Goal: Information Seeking & Learning: Learn about a topic

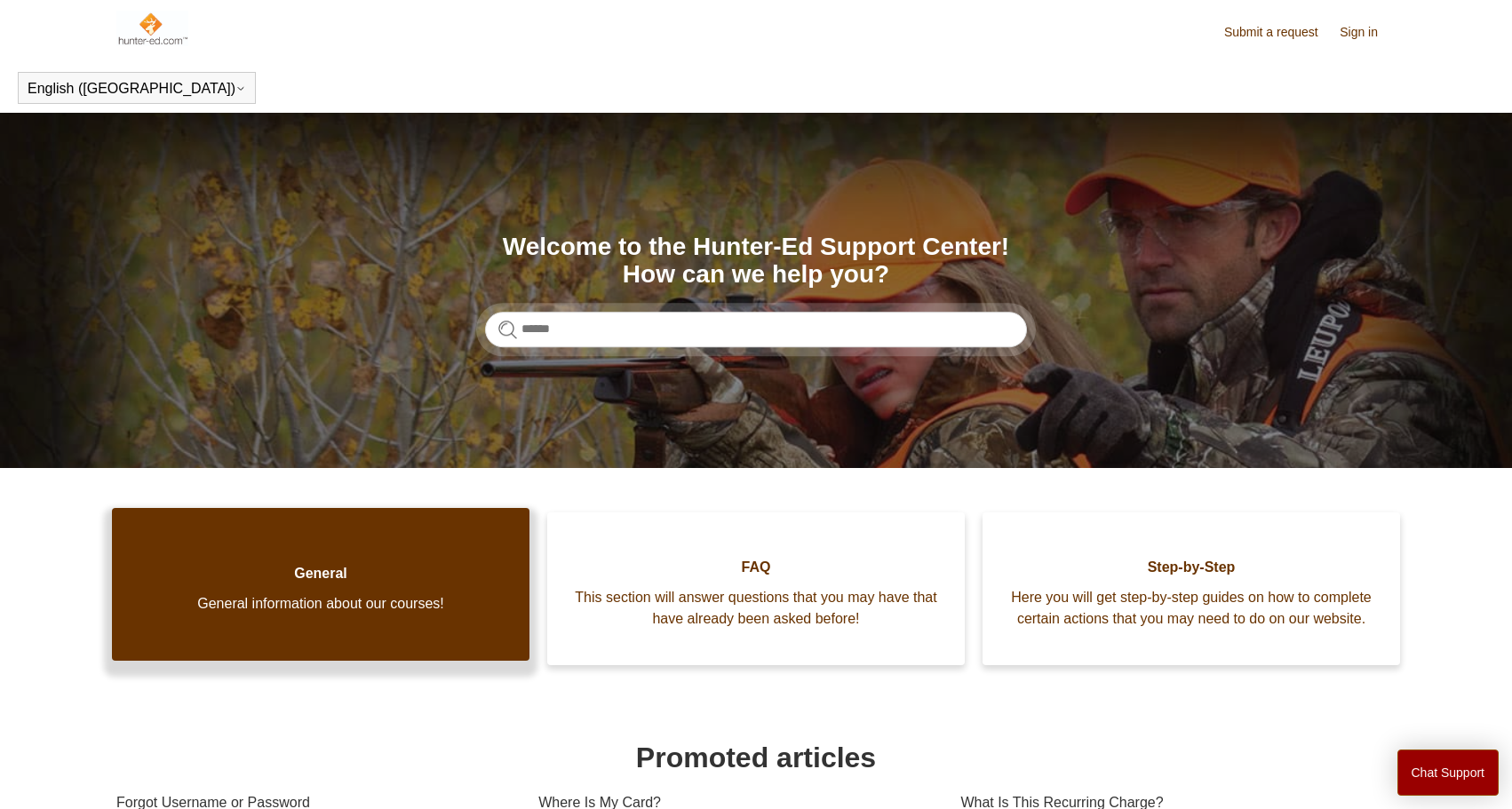
click at [309, 618] on link "General General information about our courses!" at bounding box center [320, 584] width 417 height 153
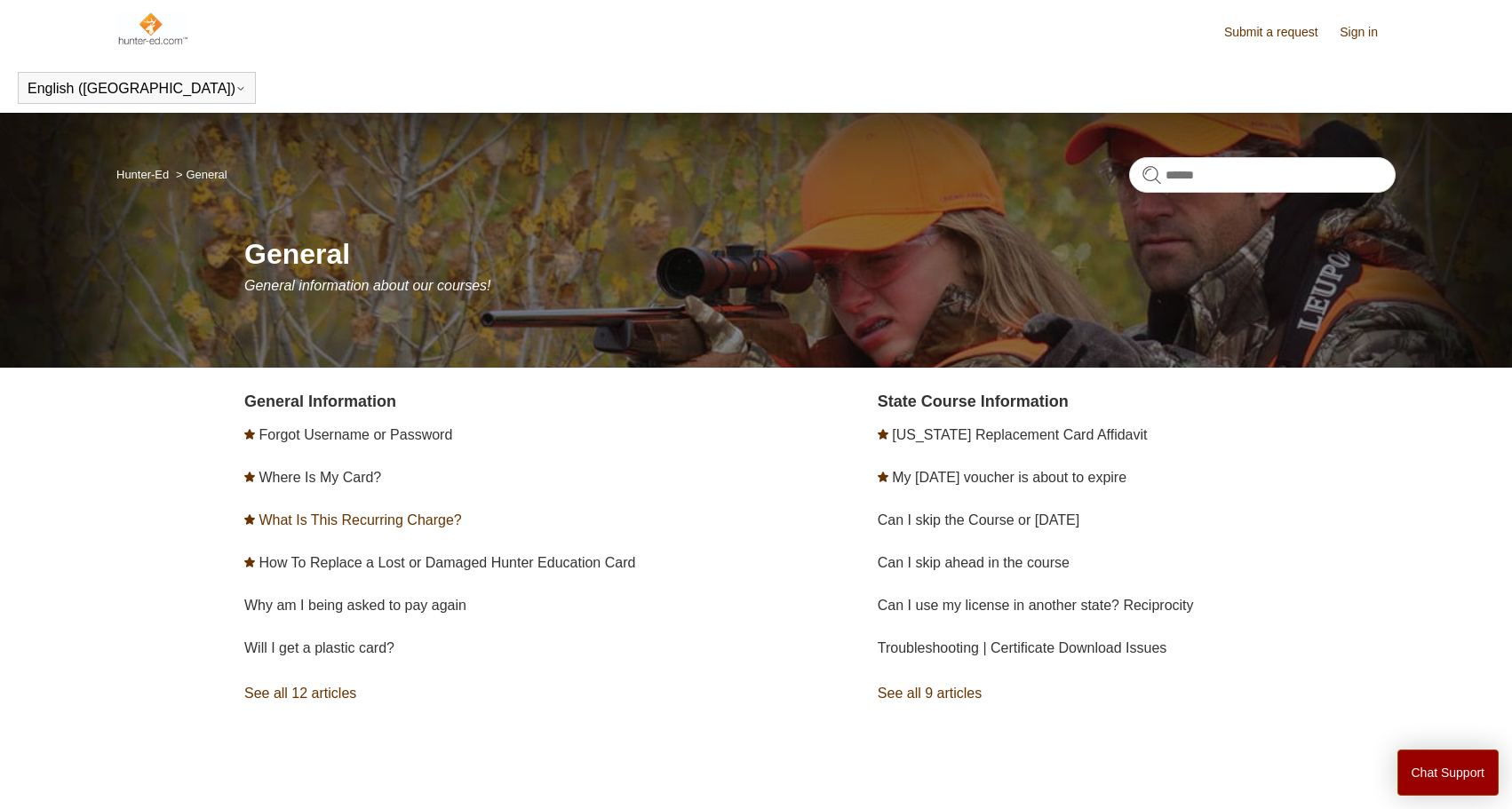
click at [353, 525] on link "What Is This Recurring Charge?" at bounding box center [359, 520] width 202 height 15
click at [984, 526] on link "Can I skip the Course or field day" at bounding box center [978, 520] width 201 height 15
click at [927, 697] on link "See all 9 articles" at bounding box center [1136, 693] width 517 height 48
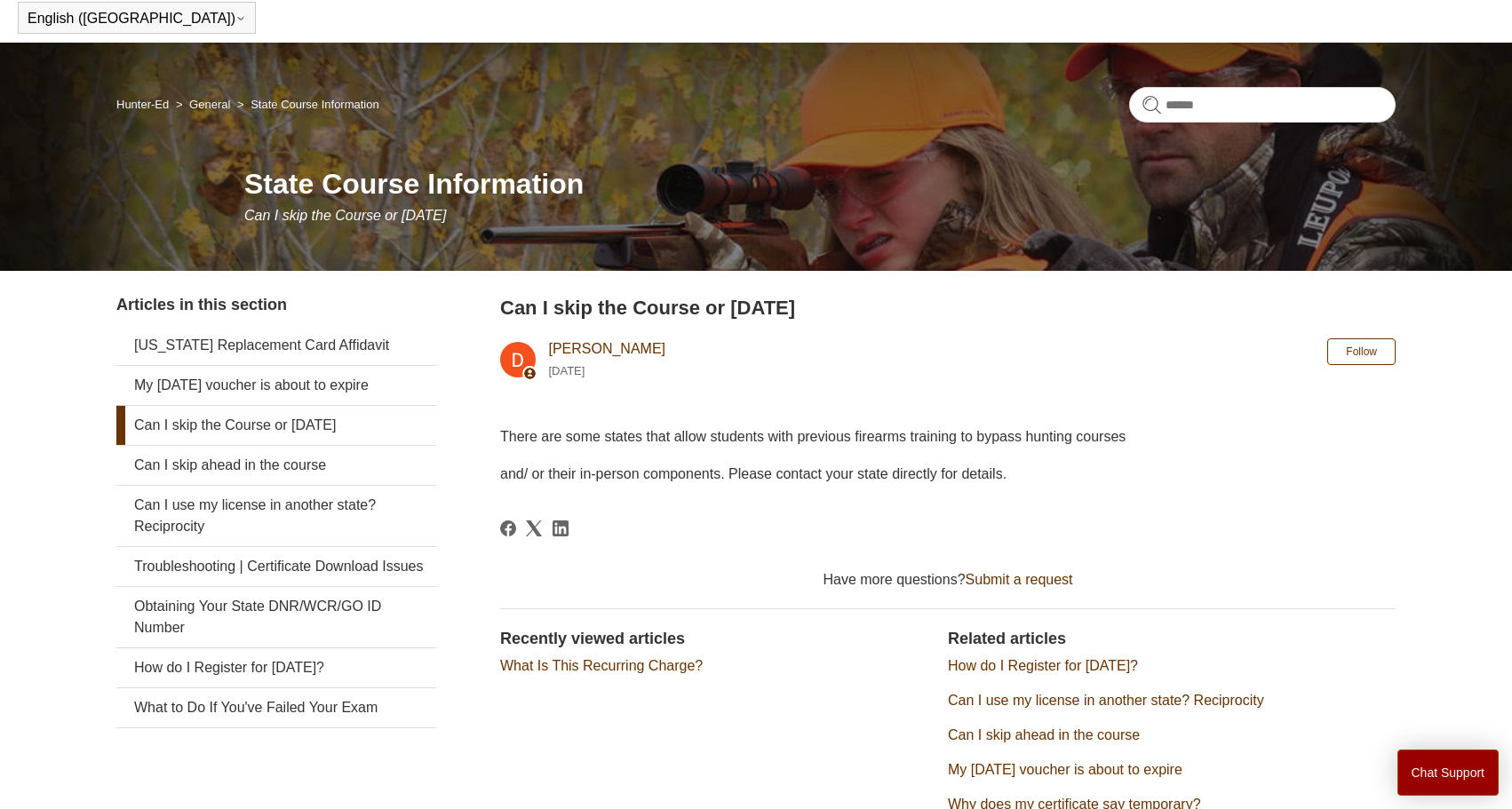
scroll to position [57, 0]
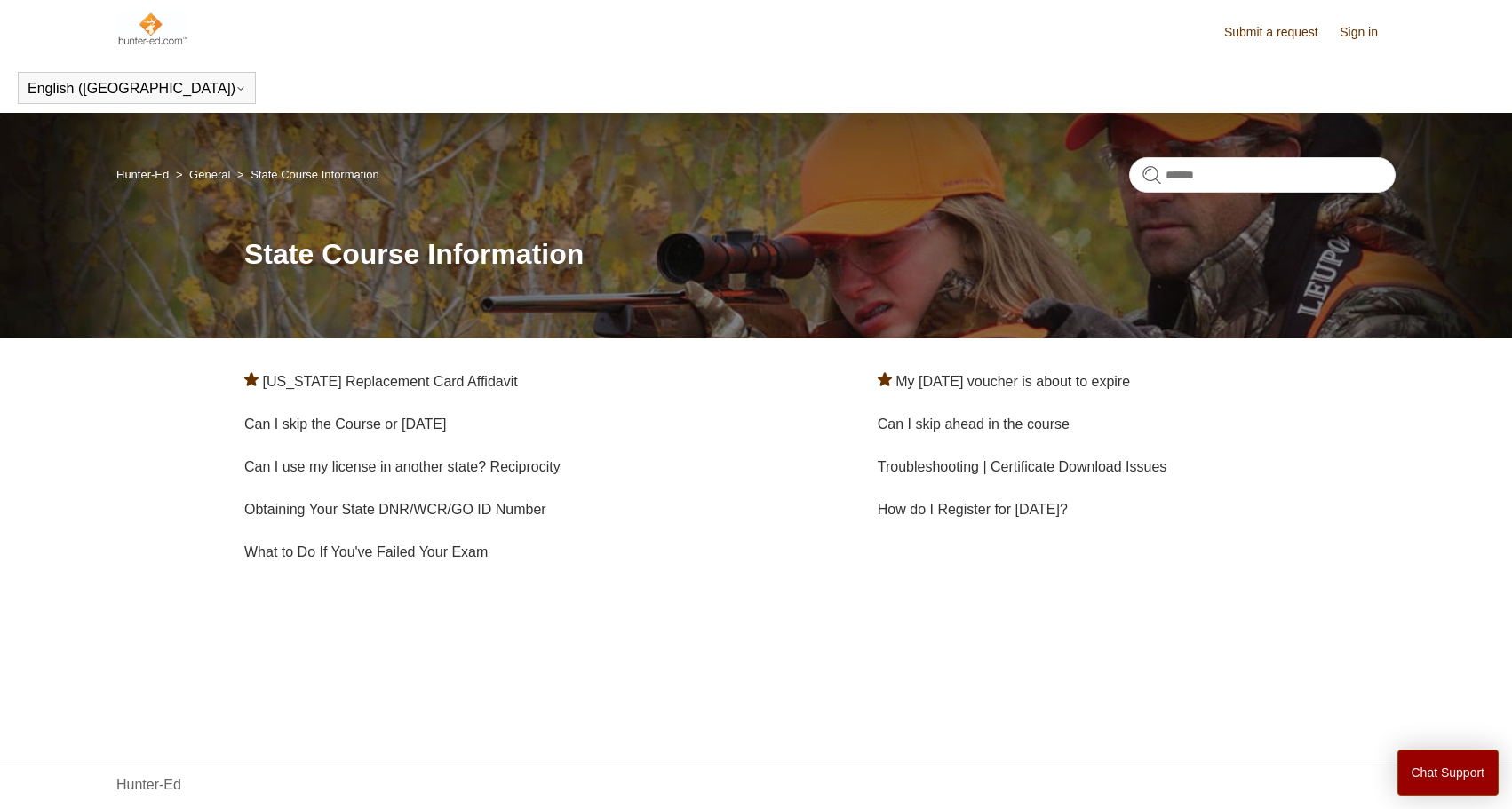
click at [1349, 38] on link "Sign in" at bounding box center [1367, 32] width 56 height 18
